Goal: Task Accomplishment & Management: Complete application form

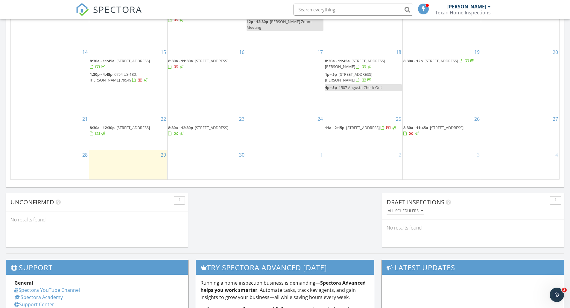
scroll to position [371, 0]
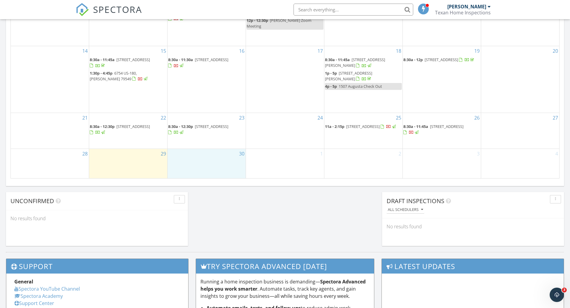
click at [202, 156] on div "30" at bounding box center [207, 163] width 78 height 29
click at [207, 130] on link "Inspection" at bounding box center [206, 132] width 31 height 10
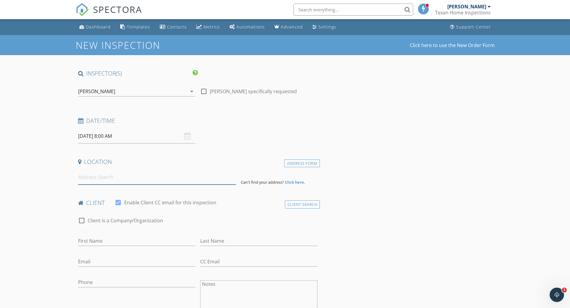
click at [109, 175] on input at bounding box center [157, 177] width 158 height 15
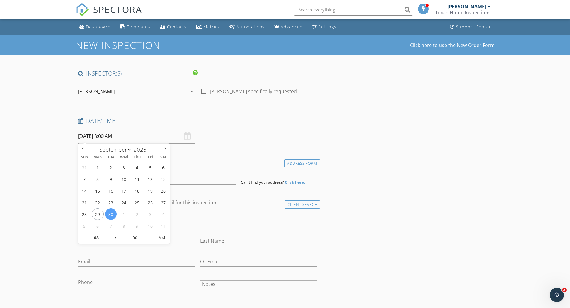
click at [115, 138] on input "09/30/2025 8:00 AM" at bounding box center [136, 136] width 117 height 15
type input "05"
type input "09/30/2025 8:05 AM"
click at [150, 233] on span at bounding box center [151, 235] width 4 height 6
type input "10"
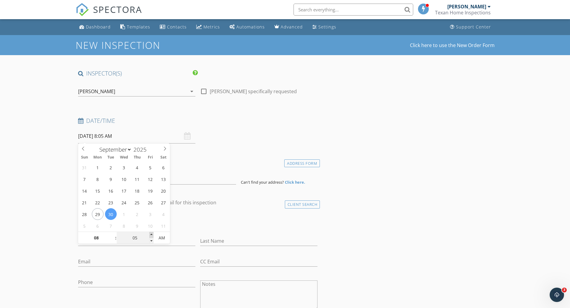
type input "09/30/2025 8:10 AM"
click at [150, 233] on span at bounding box center [151, 235] width 4 height 6
type input "15"
type input "09/30/2025 8:15 AM"
click at [150, 233] on span at bounding box center [151, 235] width 4 height 6
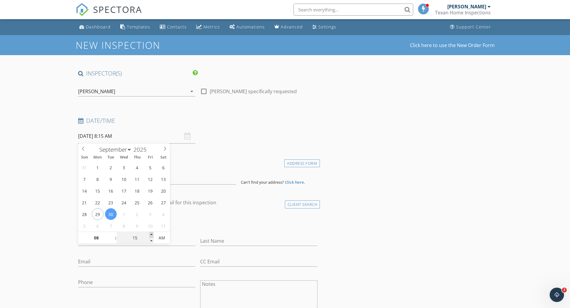
type input "20"
type input "09/30/2025 8:20 AM"
click at [150, 233] on span at bounding box center [151, 235] width 4 height 6
type input "25"
type input "09/30/2025 8:25 AM"
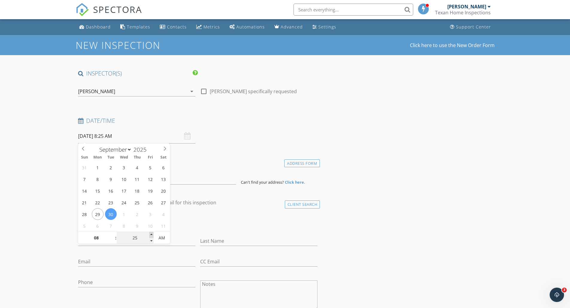
click at [150, 233] on span at bounding box center [151, 235] width 4 height 6
type input "30"
type input "09/30/2025 8:30 AM"
click at [150, 233] on span at bounding box center [151, 235] width 4 height 6
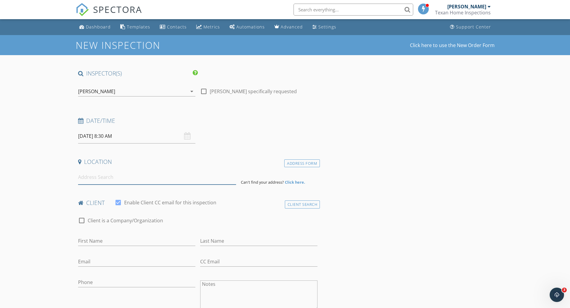
click at [185, 170] on input at bounding box center [157, 177] width 158 height 15
click at [120, 174] on input at bounding box center [157, 177] width 158 height 15
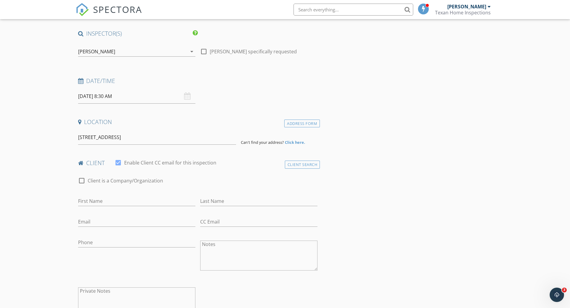
type input "20008 69th Street, Lubbock, TX, USA"
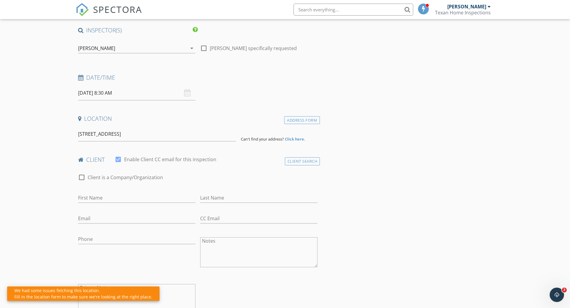
scroll to position [0, 0]
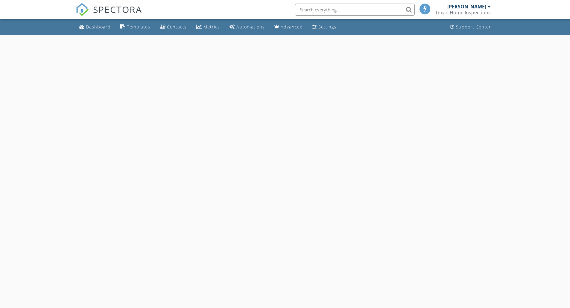
select select "8"
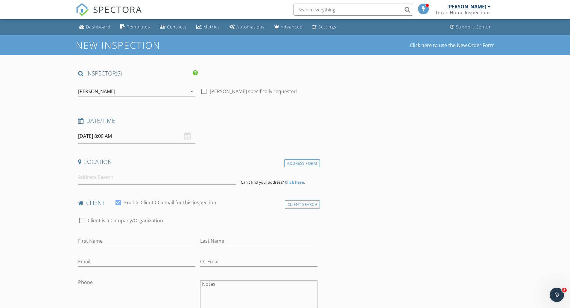
click at [109, 134] on input "09/30/2025 8:00 AM" at bounding box center [136, 136] width 117 height 15
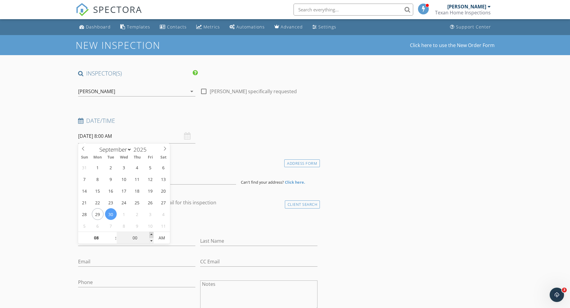
type input "05"
type input "09/30/2025 8:05 AM"
click at [150, 234] on span at bounding box center [151, 235] width 4 height 6
type input "10"
type input "09/30/2025 8:10 AM"
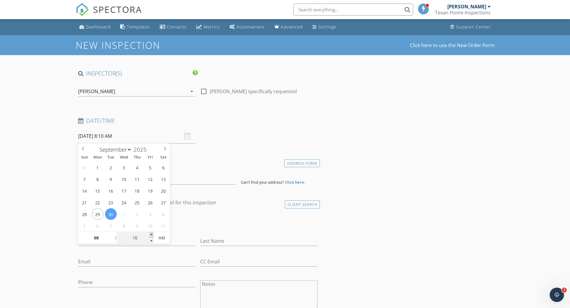
click at [150, 234] on span at bounding box center [151, 235] width 4 height 6
type input "15"
type input "09/30/2025 8:15 AM"
click at [150, 234] on span at bounding box center [151, 235] width 4 height 6
type input "20"
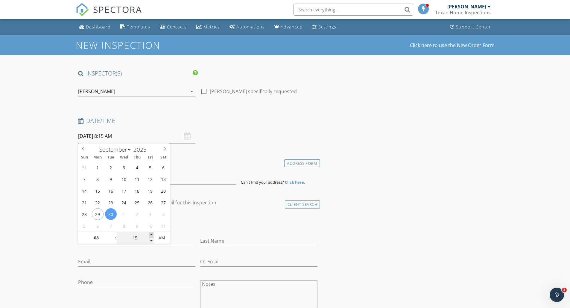
type input "09/30/2025 8:20 AM"
click at [150, 234] on span at bounding box center [151, 235] width 4 height 6
type input "25"
type input "09/30/2025 8:25 AM"
click at [150, 234] on span at bounding box center [151, 235] width 4 height 6
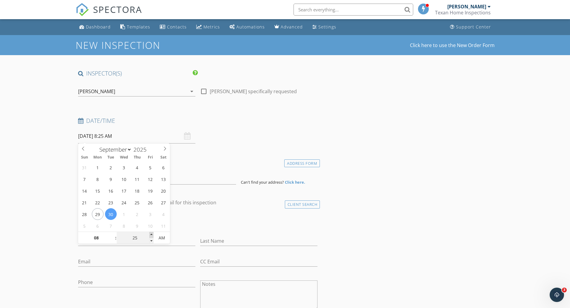
type input "30"
type input "09/30/2025 8:30 AM"
click at [150, 234] on span at bounding box center [151, 235] width 4 height 6
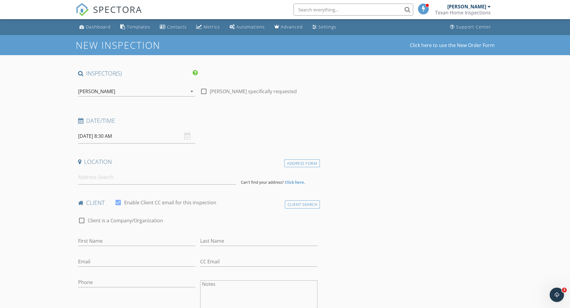
click at [229, 203] on h4 "client" at bounding box center [198, 203] width 240 height 8
click at [124, 181] on input at bounding box center [157, 177] width 158 height 15
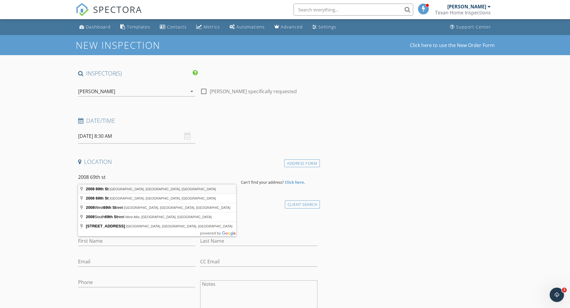
type input "2008 69th St, Lubbock, TX, USA"
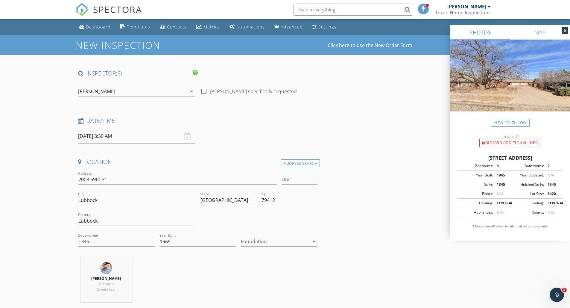
scroll to position [36, 0]
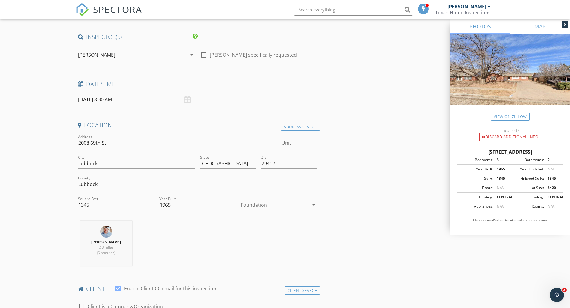
click at [270, 213] on div at bounding box center [279, 214] width 77 height 4
click at [249, 206] on div at bounding box center [275, 205] width 68 height 10
click at [261, 235] on div "Slab" at bounding box center [279, 235] width 67 height 7
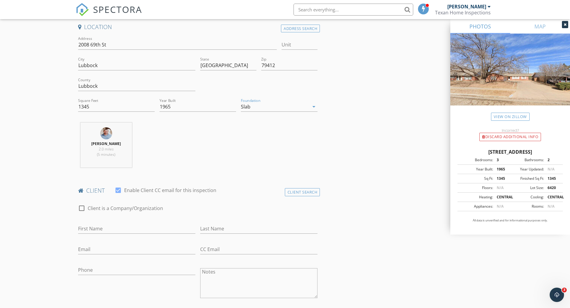
scroll to position [158, 0]
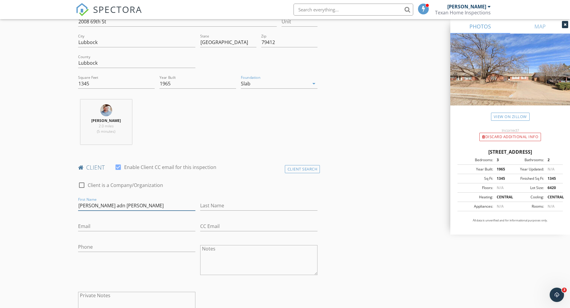
type input "Terry adn Karen"
type input "[PERSON_NAME]"
type input "[EMAIL_ADDRESS][DOMAIN_NAME]"
click at [99, 204] on input "Terry adn Karen" at bounding box center [136, 205] width 117 height 10
type input "Terry and Karen"
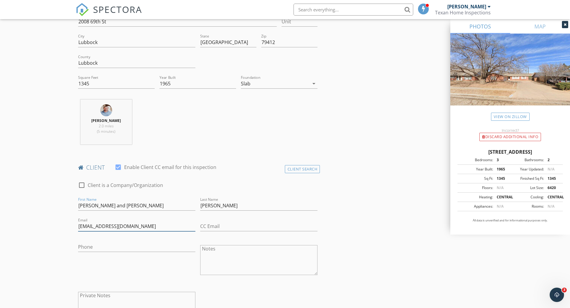
click at [149, 226] on input "[EMAIL_ADDRESS][DOMAIN_NAME]" at bounding box center [136, 226] width 117 height 10
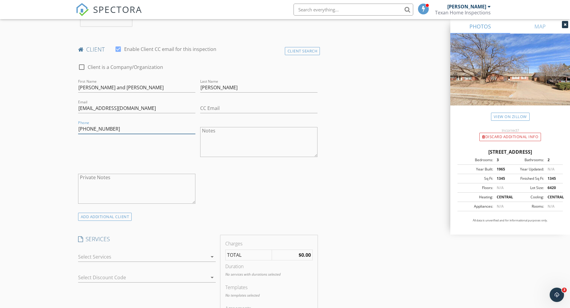
scroll to position [285, 0]
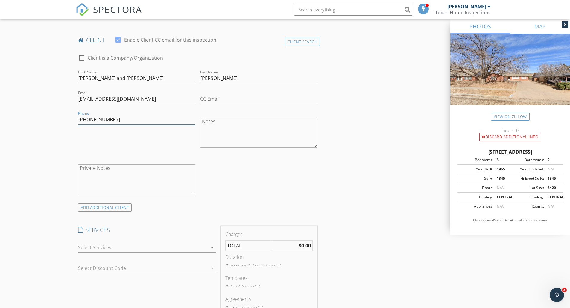
type input "[PHONE_NUMBER]"
click at [125, 178] on textarea "Private Notes" at bounding box center [136, 179] width 117 height 30
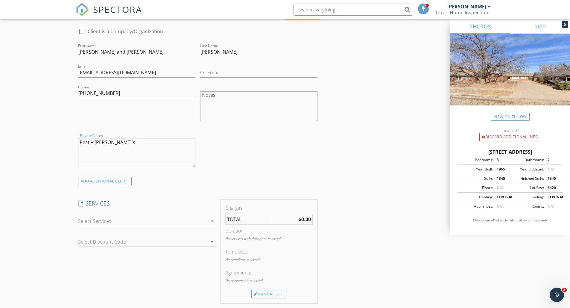
type textarea "Pest + Rusty's"
click at [140, 220] on div at bounding box center [142, 221] width 129 height 10
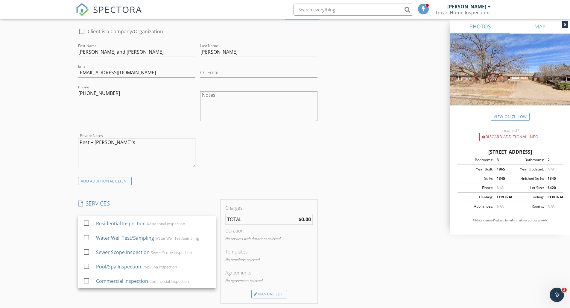
click at [140, 220] on div "Residential Inspection" at bounding box center [121, 223] width 50 height 7
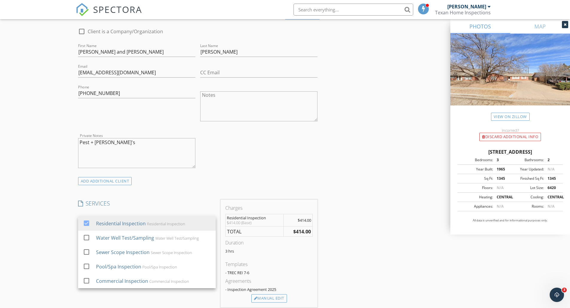
click at [174, 196] on div "INSPECTOR(S) check_box Joshua Sorrells PRIMARY Joshua Sorrells arrow_drop_down …" at bounding box center [198, 256] width 244 height 997
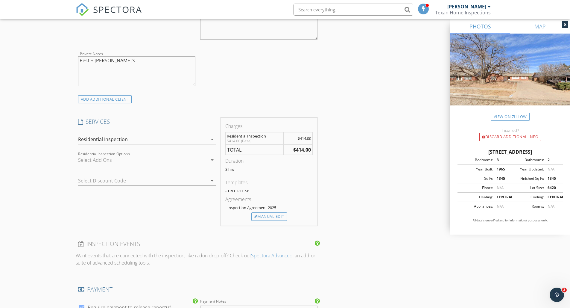
scroll to position [394, 0]
click at [262, 214] on div "Manual Edit" at bounding box center [269, 215] width 36 height 8
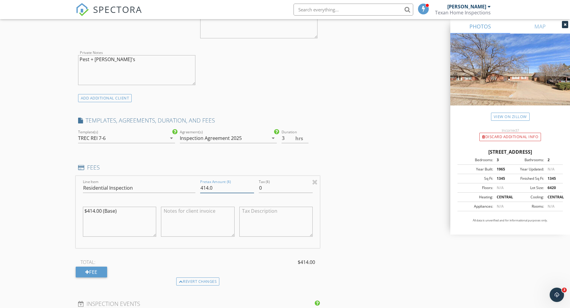
drag, startPoint x: 208, startPoint y: 187, endPoint x: 205, endPoint y: 190, distance: 4.3
click at [204, 188] on input "414.0" at bounding box center [227, 188] width 54 height 10
type input "439.0"
click at [94, 211] on textarea "$414.00 (Base)" at bounding box center [120, 221] width 74 height 30
click at [119, 226] on textarea "$439.00 (Base)" at bounding box center [120, 221] width 74 height 30
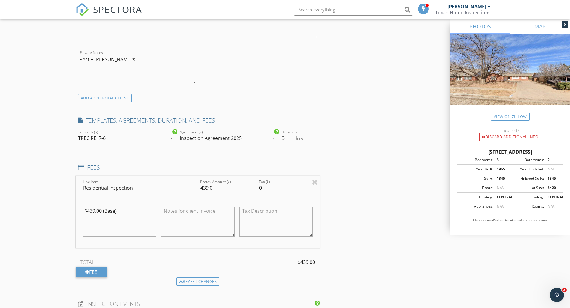
click at [118, 213] on textarea "$439.00 (Base)" at bounding box center [120, 221] width 74 height 30
click at [119, 206] on textarea "$439.00 (Base)" at bounding box center [120, 221] width 74 height 30
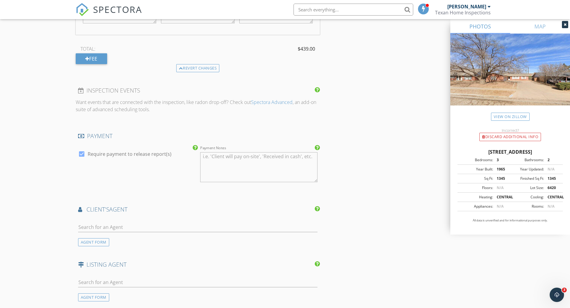
scroll to position [690, 0]
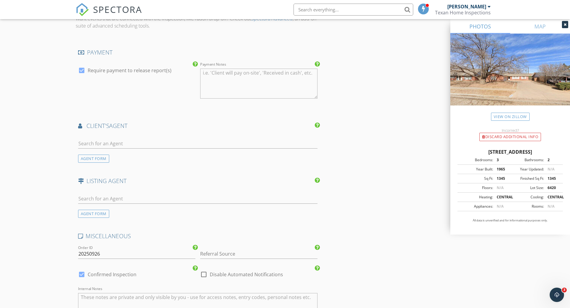
type textarea "$439.00"
click at [124, 142] on input "text" at bounding box center [198, 144] width 240 height 10
type input "Fall"
click at [123, 153] on div "[PERSON_NAME]" at bounding box center [113, 153] width 37 height 7
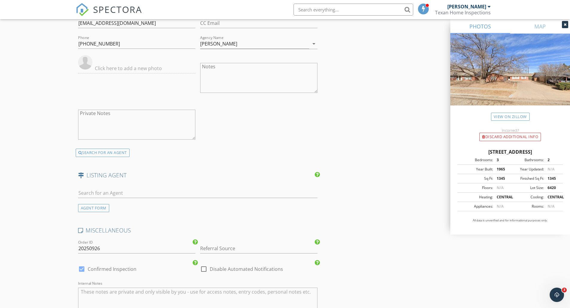
scroll to position [872, 0]
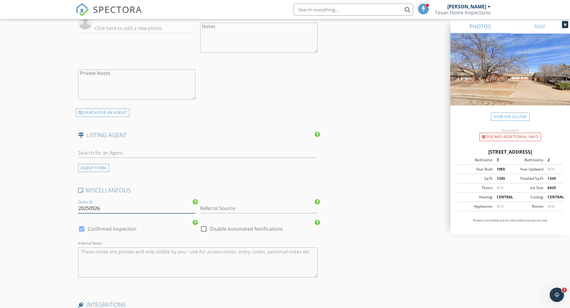
click at [116, 206] on input "20250926" at bounding box center [136, 208] width 117 height 10
type input "20250930-01"
click at [241, 204] on input "Referral Source" at bounding box center [258, 208] width 117 height 10
type input "F"
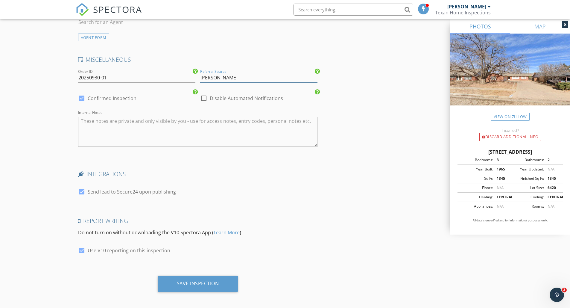
type input "Fallon Bocko"
click at [83, 188] on div at bounding box center [82, 191] width 10 height 10
checkbox input "false"
click at [215, 280] on div "Save Inspection" at bounding box center [198, 283] width 42 height 6
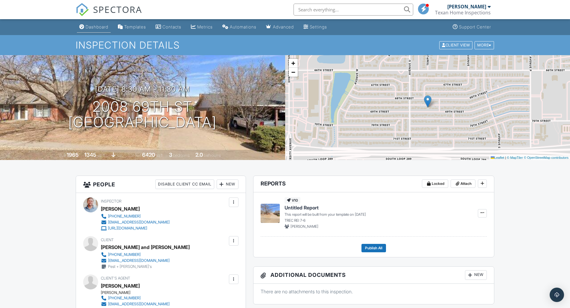
click at [94, 28] on div "Dashboard" at bounding box center [97, 26] width 23 height 5
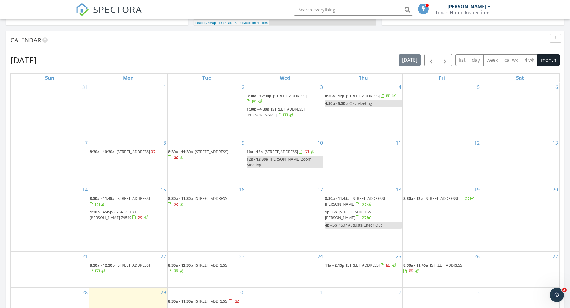
scroll to position [317, 0]
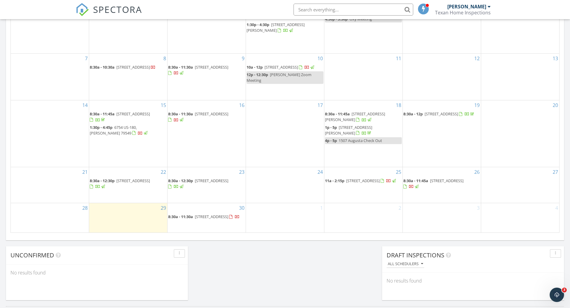
click at [209, 214] on span "[STREET_ADDRESS]" at bounding box center [212, 216] width 34 height 5
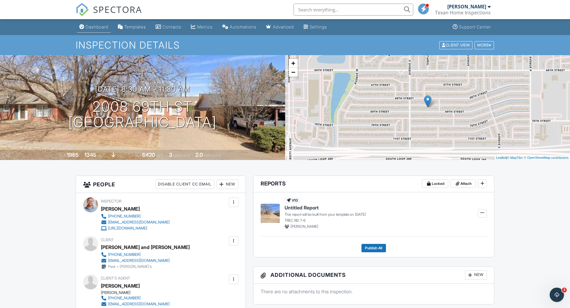
click at [92, 26] on div "Dashboard" at bounding box center [97, 26] width 23 height 5
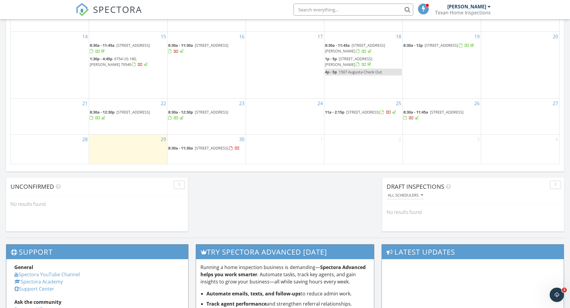
scroll to position [394, 0]
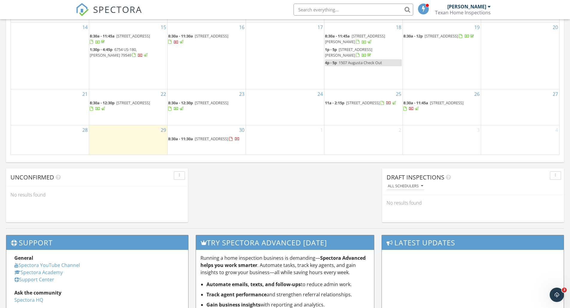
click at [130, 141] on div "29" at bounding box center [128, 139] width 78 height 29
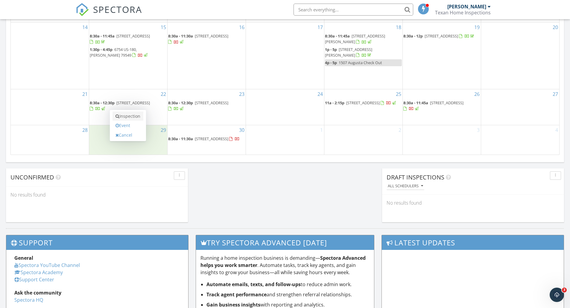
click at [131, 117] on link "Inspection" at bounding box center [127, 116] width 31 height 10
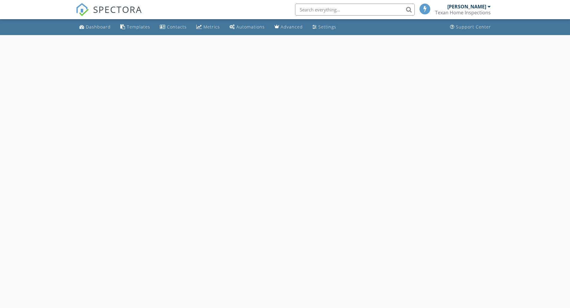
select select "8"
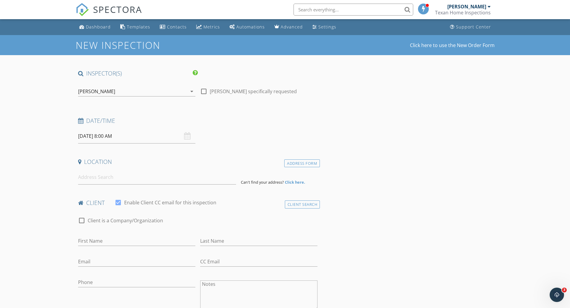
click at [124, 136] on input "09/29/2025 8:00 AM" at bounding box center [136, 136] width 117 height 15
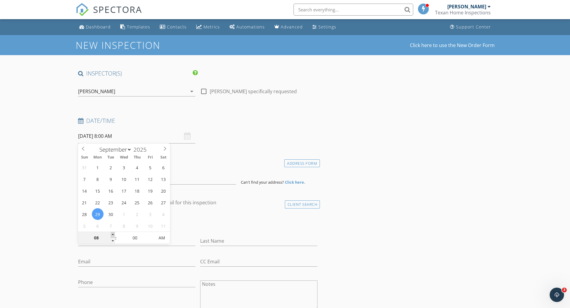
type input "09"
type input "09/29/2025 9:00 AM"
click at [113, 234] on span at bounding box center [113, 235] width 4 height 6
type input "10"
type input "09/29/2025 10:00 AM"
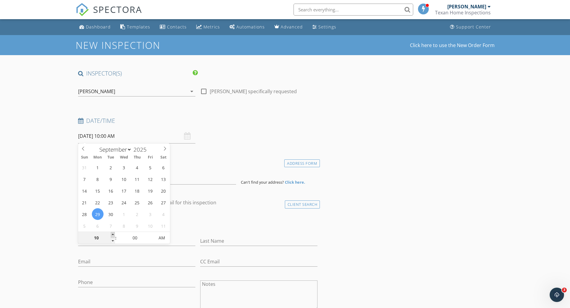
click at [113, 234] on span at bounding box center [113, 235] width 4 height 6
type input "11"
type input "09/29/2025 11:00 AM"
click at [113, 234] on span at bounding box center [113, 235] width 4 height 6
type input "12"
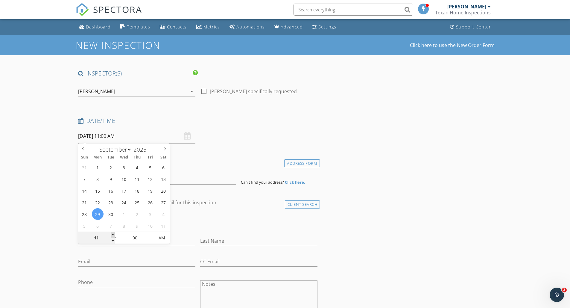
type input "09/29/2025 12:00 PM"
click at [113, 234] on span at bounding box center [113, 235] width 4 height 6
type input "01"
type input "09/29/2025 1:00 PM"
click at [113, 234] on span at bounding box center [113, 235] width 4 height 6
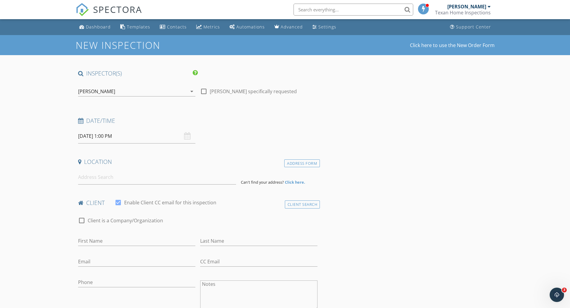
drag, startPoint x: 231, startPoint y: 162, endPoint x: 136, endPoint y: 182, distance: 97.6
click at [230, 162] on h4 "Location" at bounding box center [198, 162] width 240 height 8
click at [116, 179] on input at bounding box center [157, 177] width 158 height 15
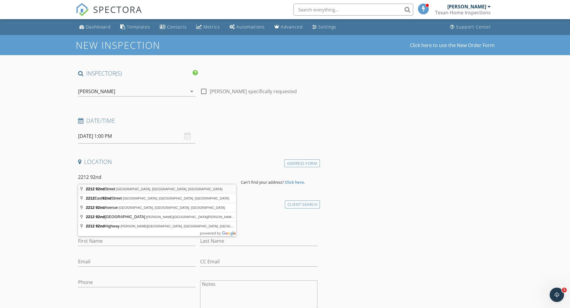
type input "2212 92nd Street, Lubbock, TX, USA"
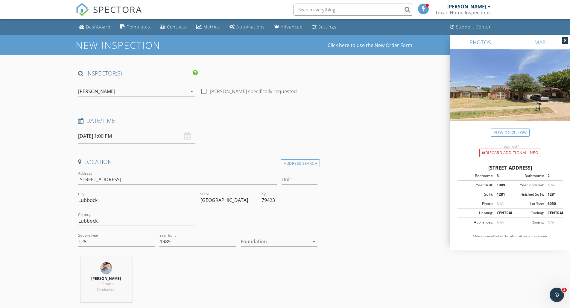
click at [253, 242] on div at bounding box center [275, 241] width 68 height 10
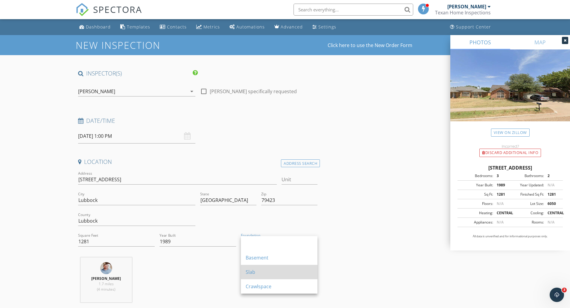
click at [251, 267] on div "Slab" at bounding box center [279, 271] width 67 height 14
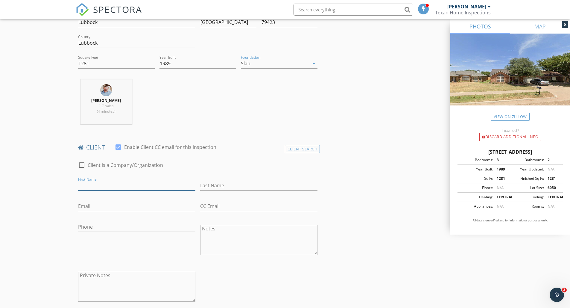
scroll to position [207, 0]
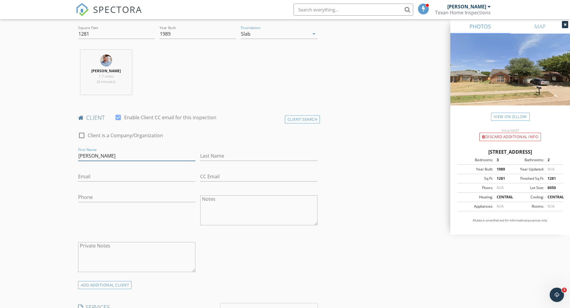
type input "Ron"
type input "Hogle"
type input "ronhogle@protonmail.com"
type input "8"
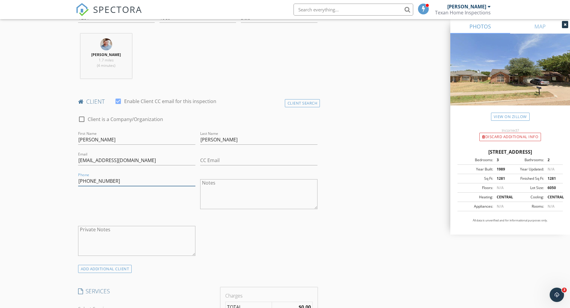
scroll to position [232, 0]
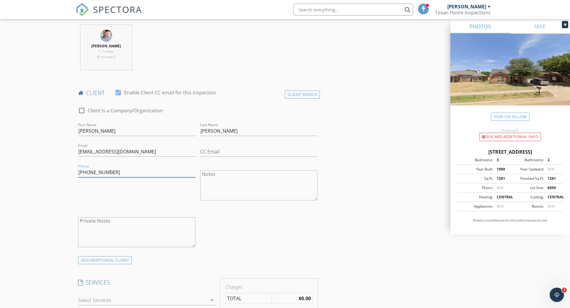
type input "904-524-3050"
click at [128, 226] on textarea "Private Notes" at bounding box center [136, 232] width 117 height 30
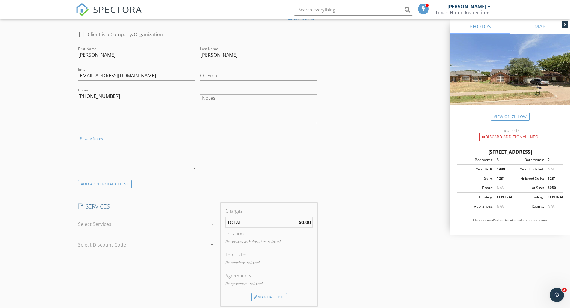
click at [128, 223] on div at bounding box center [142, 224] width 129 height 10
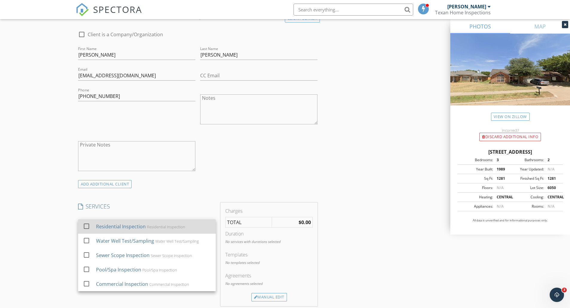
click at [127, 224] on div "Residential Inspection" at bounding box center [121, 226] width 50 height 7
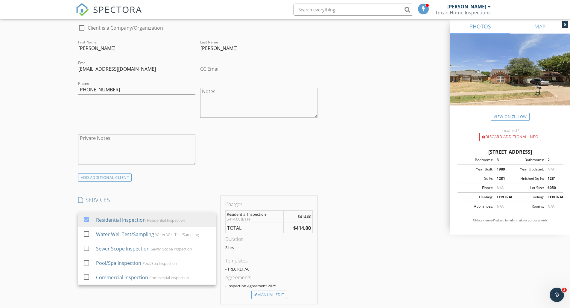
scroll to position [325, 0]
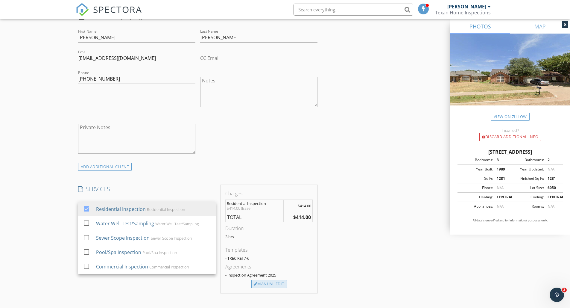
click at [270, 284] on div "Manual Edit" at bounding box center [269, 283] width 36 height 8
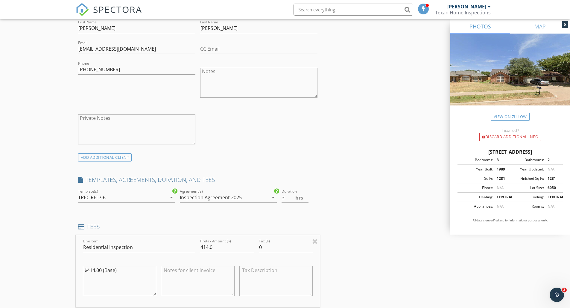
scroll to position [358, 0]
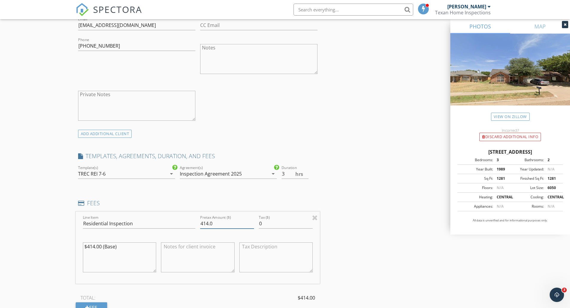
click at [208, 223] on input "414.0" at bounding box center [227, 223] width 54 height 10
type input "439.0"
drag, startPoint x: 103, startPoint y: 244, endPoint x: 73, endPoint y: 242, distance: 30.0
click at [73, 242] on div "New Inspection Click here to use the New Order Form INSPECTOR(S) check_box Josh…" at bounding box center [285, 248] width 570 height 1142
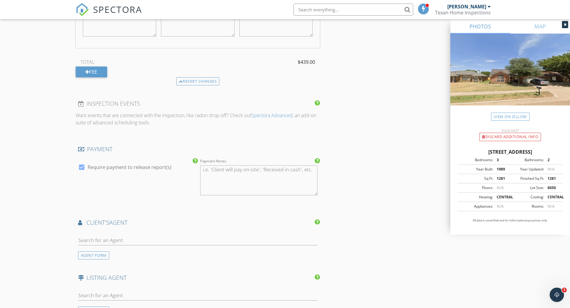
scroll to position [631, 0]
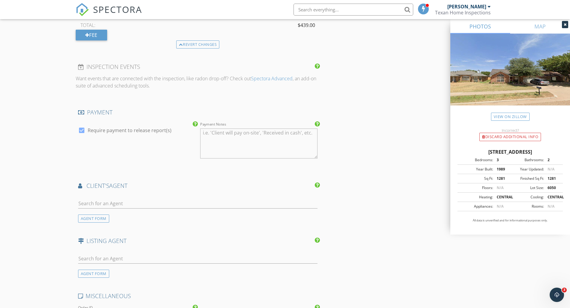
type textarea "$439.00"
click at [125, 198] on input "text" at bounding box center [198, 203] width 240 height 10
type input "Scott"
click at [127, 215] on li "Scott Toman Remax" at bounding box center [197, 216] width 239 height 17
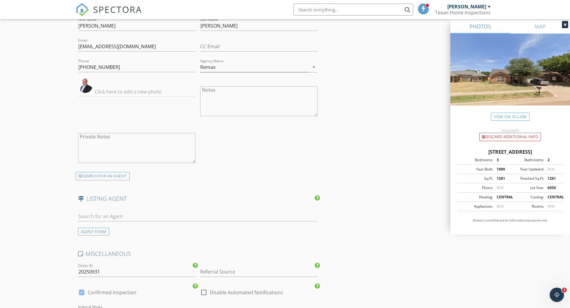
scroll to position [817, 0]
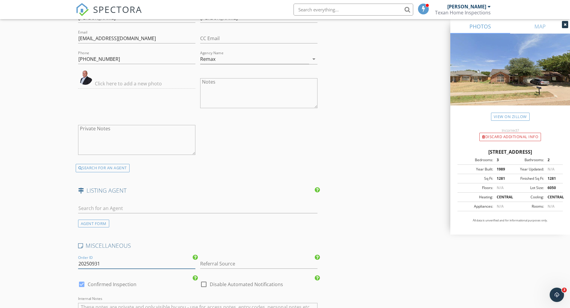
click at [112, 258] on input "20250931" at bounding box center [136, 263] width 117 height 10
type input "20250929-01"
click at [221, 258] on input "Referral Source" at bounding box center [258, 263] width 117 height 10
click at [222, 275] on div "Scott Toman" at bounding box center [258, 275] width 117 height 12
type input "Scott Toman"
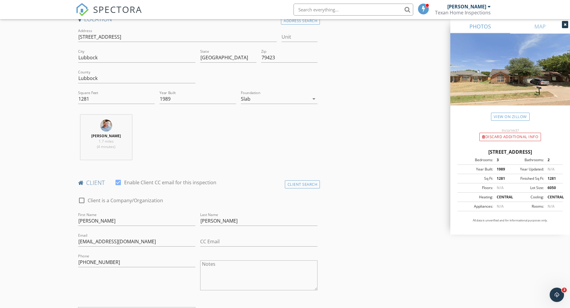
scroll to position [237, 0]
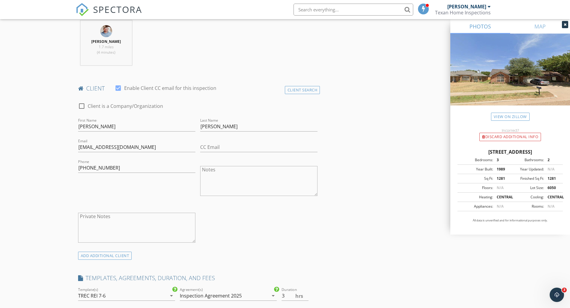
click at [123, 230] on textarea "Private Notes" at bounding box center [136, 227] width 117 height 30
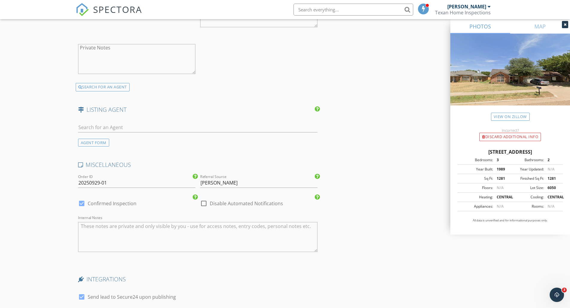
scroll to position [938, 0]
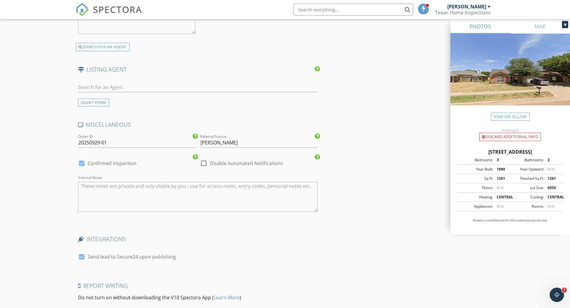
type textarea "Pest +Rusty's"
click at [83, 253] on div at bounding box center [82, 256] width 10 height 10
checkbox input "false"
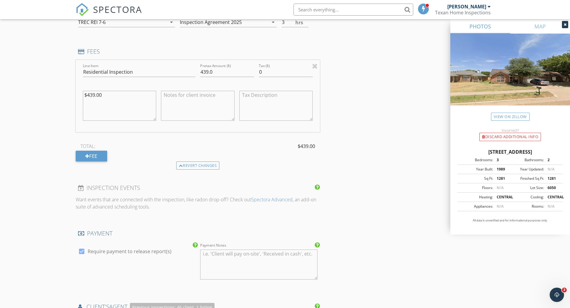
scroll to position [565, 0]
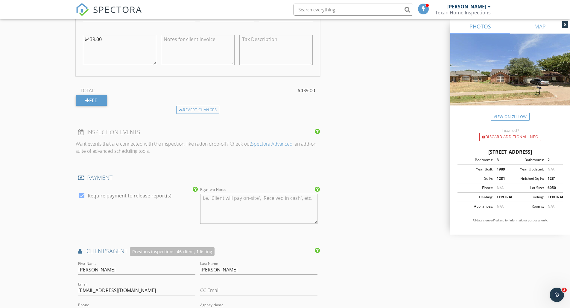
click at [77, 196] on div at bounding box center [82, 195] width 10 height 10
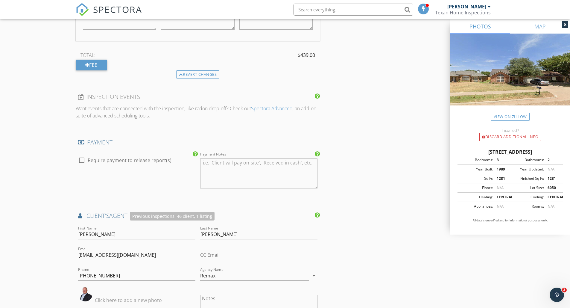
click at [84, 159] on div at bounding box center [82, 160] width 10 height 10
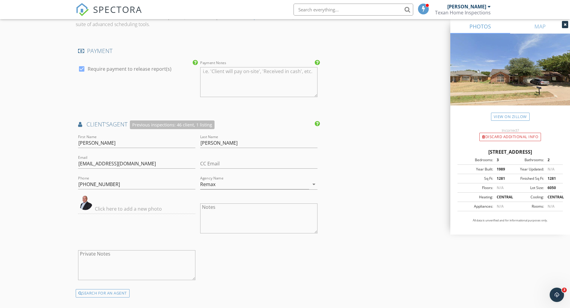
click at [82, 69] on div at bounding box center [82, 69] width 10 height 10
checkbox input "false"
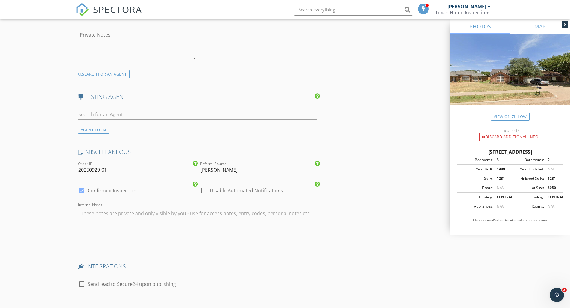
scroll to position [1003, 0]
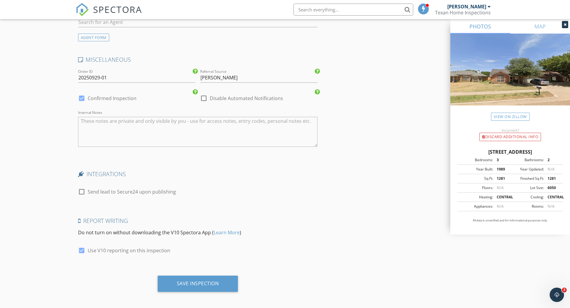
drag, startPoint x: 196, startPoint y: 281, endPoint x: 252, endPoint y: 276, distance: 55.8
click at [197, 281] on div "Save Inspection" at bounding box center [198, 283] width 42 height 6
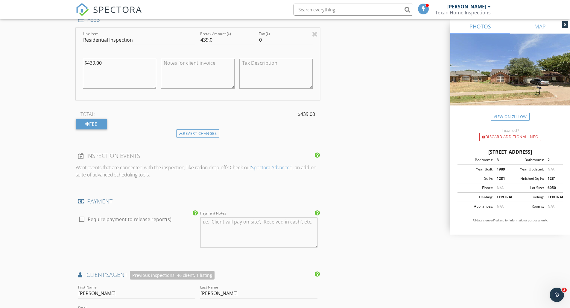
scroll to position [68, 0]
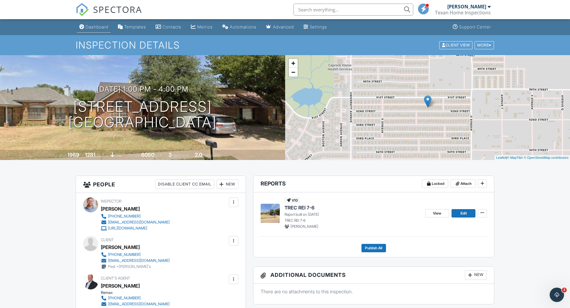
click at [98, 23] on link "Dashboard" at bounding box center [94, 27] width 34 height 11
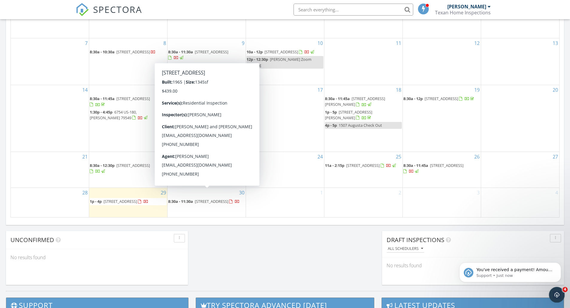
click at [556, 294] on icon "Open Intercom Messenger" at bounding box center [556, 293] width 4 height 5
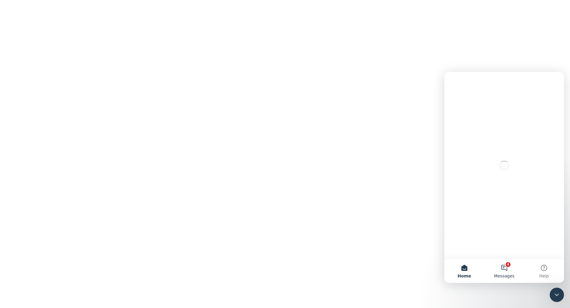
click at [506, 270] on button "4 Messages" at bounding box center [504, 270] width 40 height 24
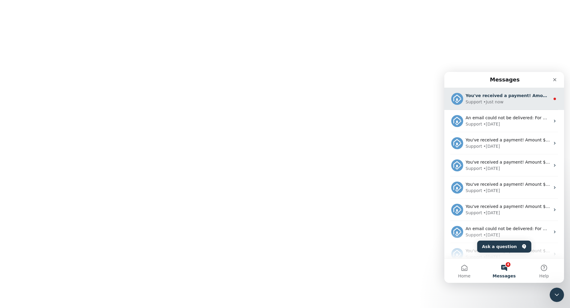
click at [501, 104] on div "• Just now" at bounding box center [493, 102] width 20 height 6
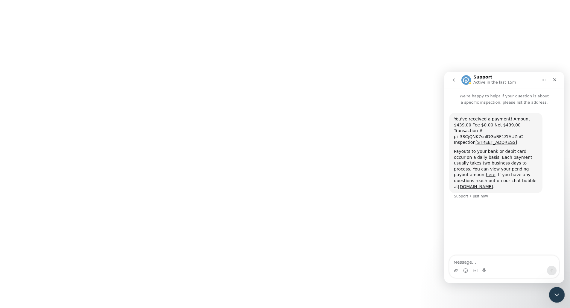
click at [557, 298] on div "Close Intercom Messenger" at bounding box center [556, 293] width 14 height 14
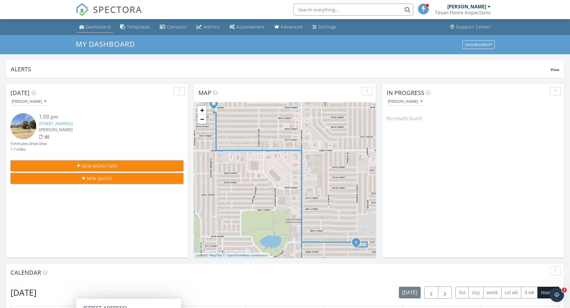
click at [93, 27] on div "Dashboard" at bounding box center [98, 27] width 25 height 6
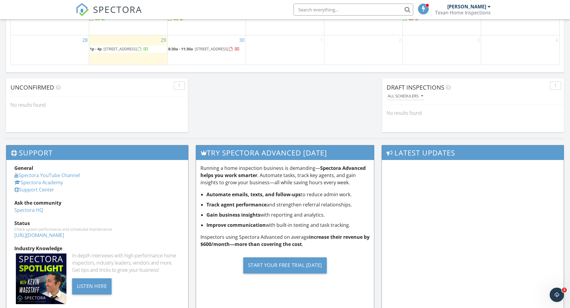
scroll to position [324, 0]
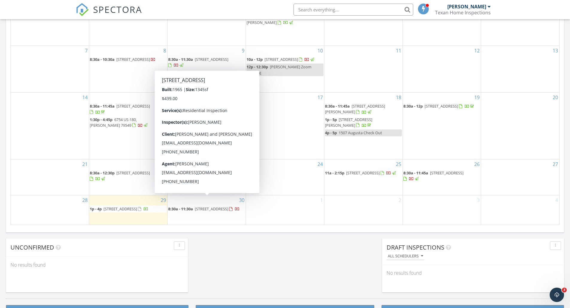
click at [289, 206] on div "1" at bounding box center [285, 209] width 78 height 29
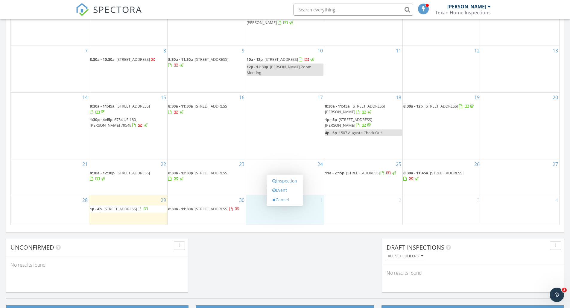
scroll to position [330, 0]
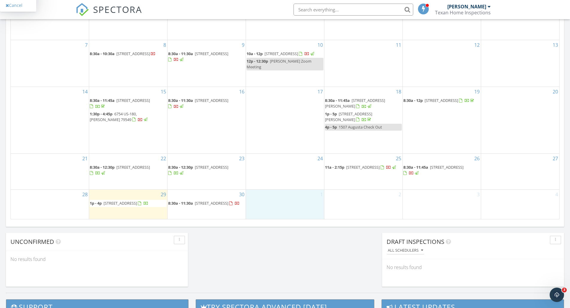
click at [349, 190] on div "2" at bounding box center [363, 203] width 78 height 29
click at [290, 198] on div "1" at bounding box center [285, 203] width 78 height 29
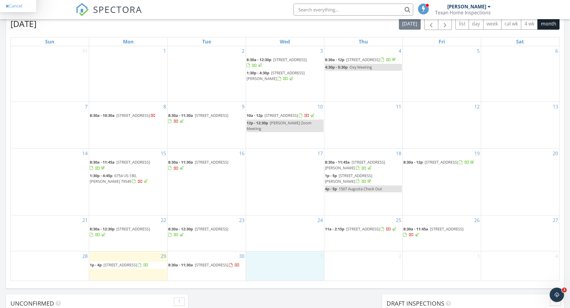
scroll to position [0, 0]
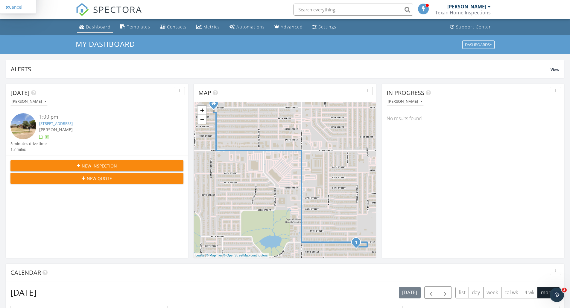
click at [95, 28] on div "Dashboard" at bounding box center [98, 27] width 25 height 6
click at [325, 29] on div "Settings" at bounding box center [327, 27] width 18 height 6
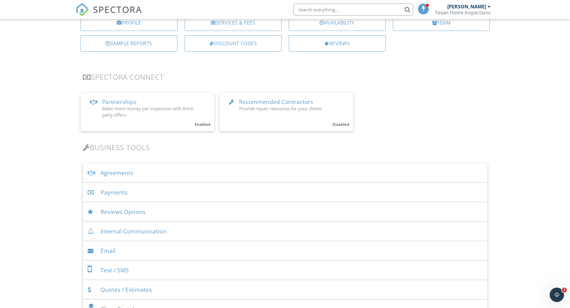
scroll to position [93, 0]
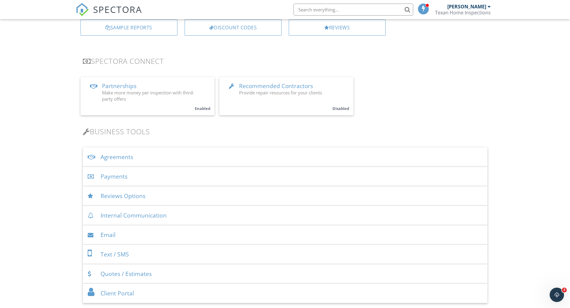
click at [148, 157] on div "Agreements" at bounding box center [285, 156] width 404 height 19
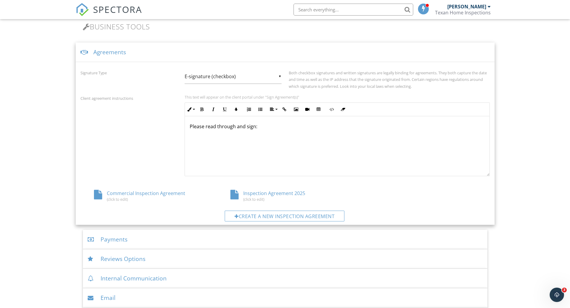
scroll to position [197, 0]
click at [280, 194] on div "Inspection Agreement 2025 (click to edit)" at bounding box center [285, 196] width 136 height 11
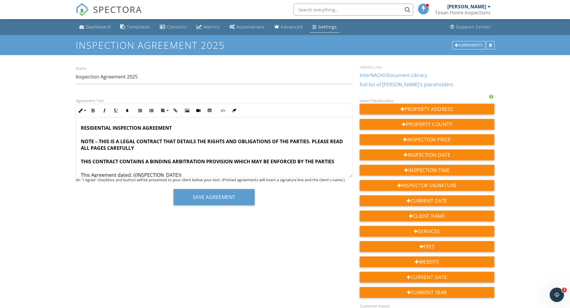
click at [288, 27] on div "Advanced" at bounding box center [292, 27] width 22 height 6
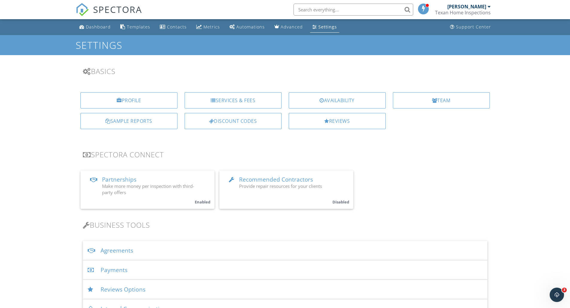
click at [95, 27] on div "Dashboard" at bounding box center [98, 27] width 25 height 6
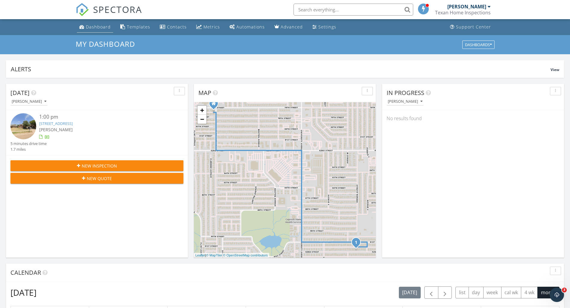
click at [100, 29] on div "Dashboard" at bounding box center [98, 27] width 25 height 6
click at [90, 26] on div "Dashboard" at bounding box center [98, 27] width 25 height 6
click at [95, 28] on div "Dashboard" at bounding box center [98, 27] width 25 height 6
click at [91, 29] on div "Dashboard" at bounding box center [98, 27] width 25 height 6
